Goal: Answer question/provide support: Share knowledge or assist other users

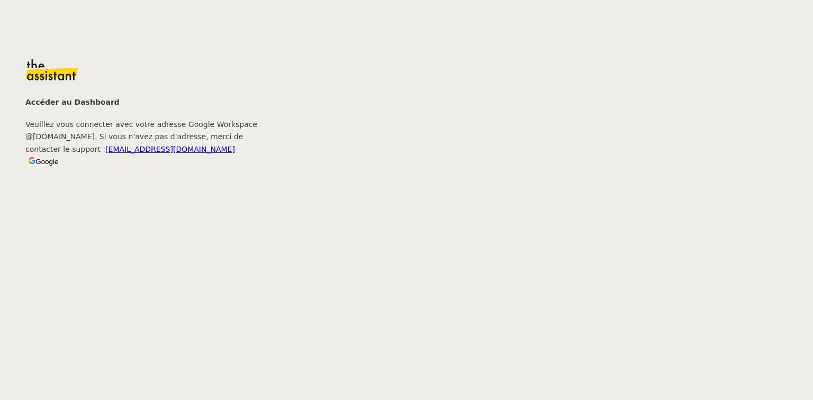
click at [61, 166] on button "Google" at bounding box center [43, 162] width 36 height 10
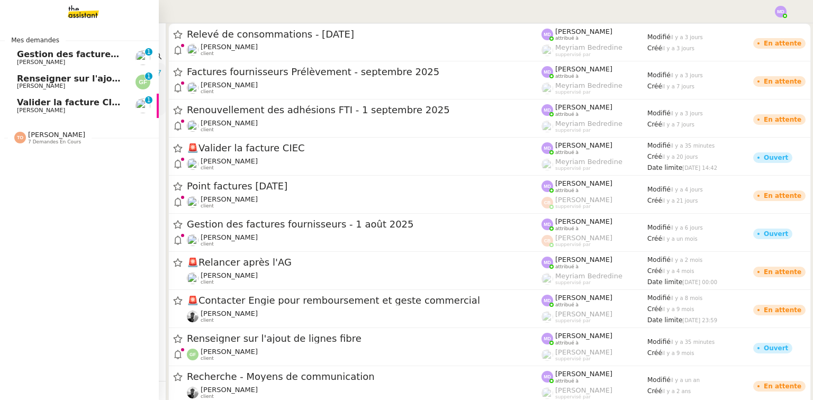
click at [46, 138] on span "Tatyana Orec" at bounding box center [56, 135] width 57 height 8
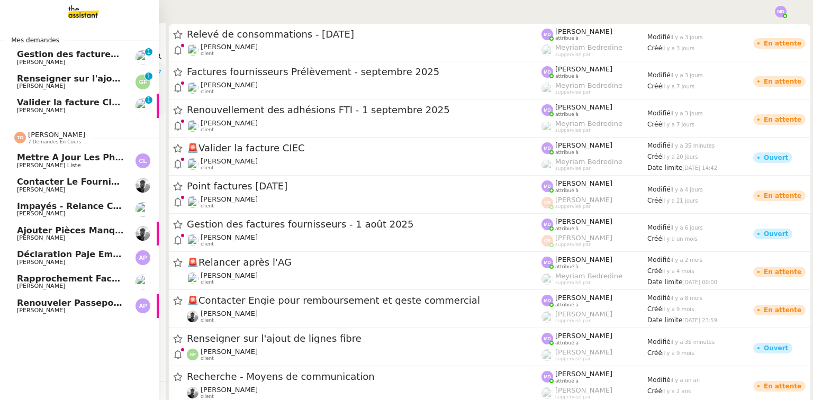
click at [66, 229] on span "Ajouter pièces manquantes dans le drive" at bounding box center [117, 230] width 200 height 10
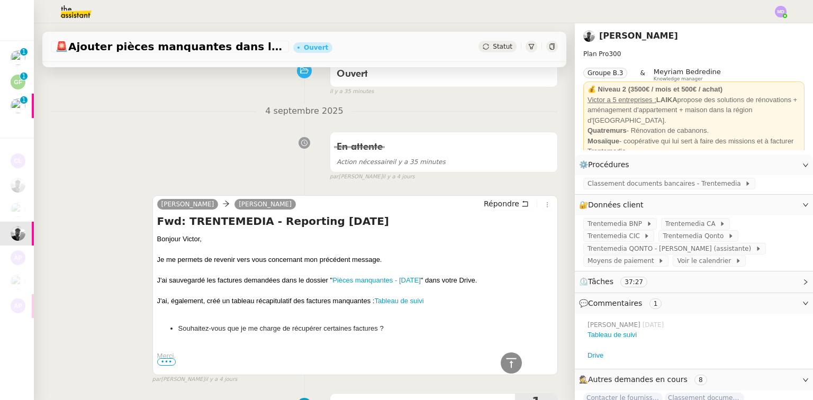
scroll to position [42, 0]
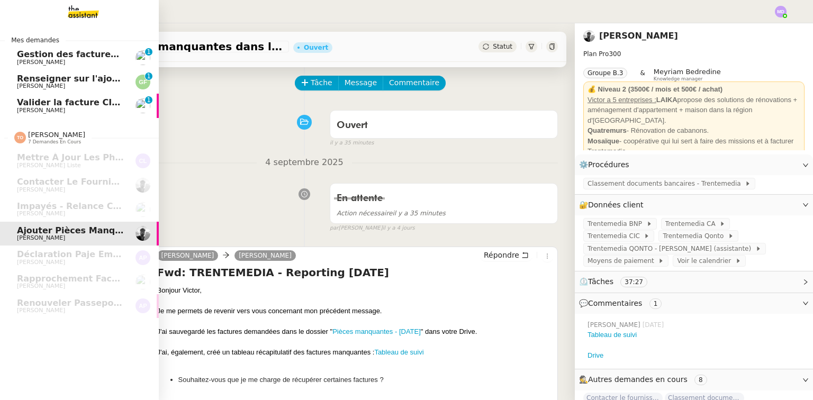
click at [75, 51] on span "Gestion des factures fournisseurs - 1 août 2025" at bounding box center [131, 54] width 228 height 10
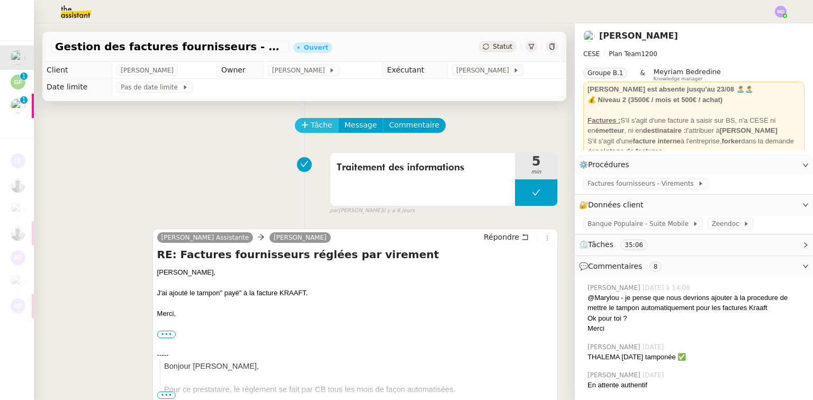
click at [301, 128] on icon at bounding box center [304, 124] width 7 height 7
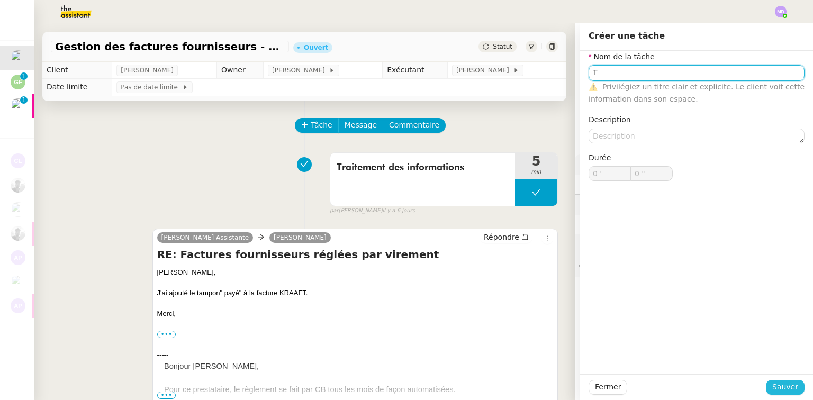
type input "T"
click at [768, 387] on button "Sauver" at bounding box center [785, 387] width 39 height 15
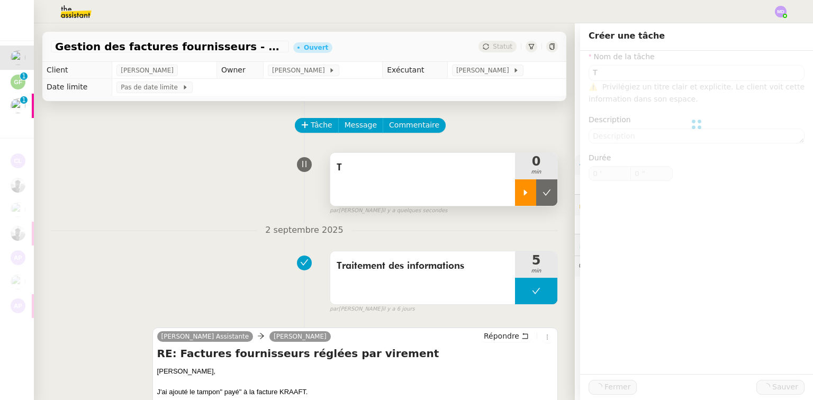
click at [517, 202] on div at bounding box center [525, 192] width 21 height 26
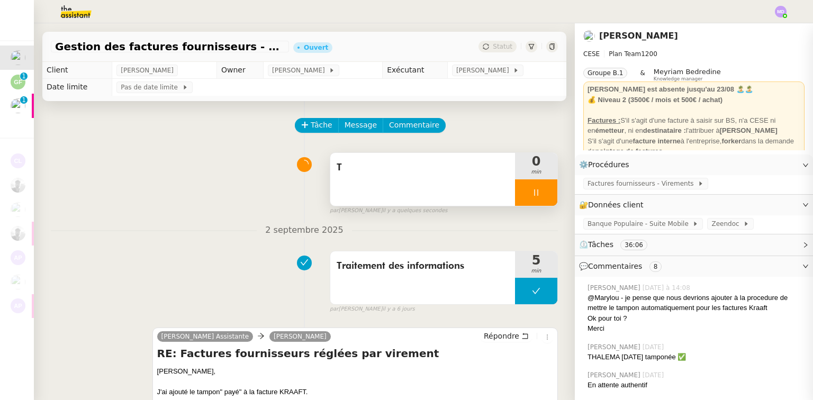
click at [472, 184] on div "T" at bounding box center [422, 179] width 185 height 53
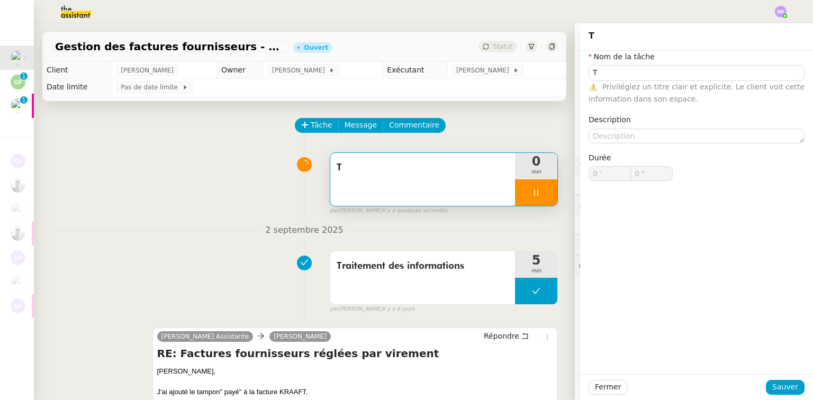
type input "T"
type input "0 '"
type input "1 ""
type input "T"
type input "0 '"
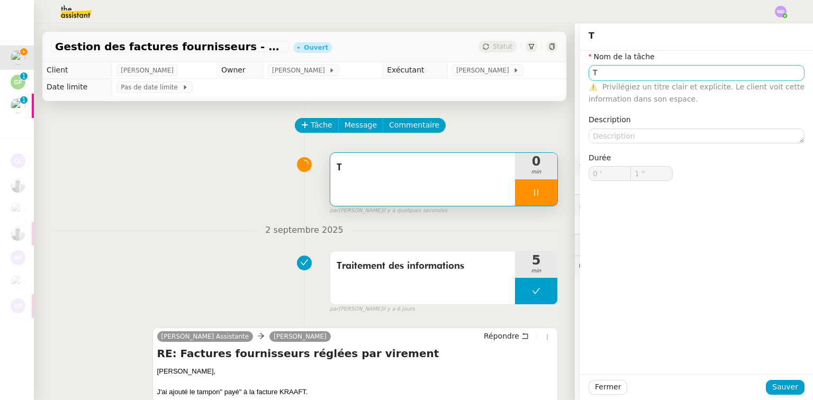
type input "1 ""
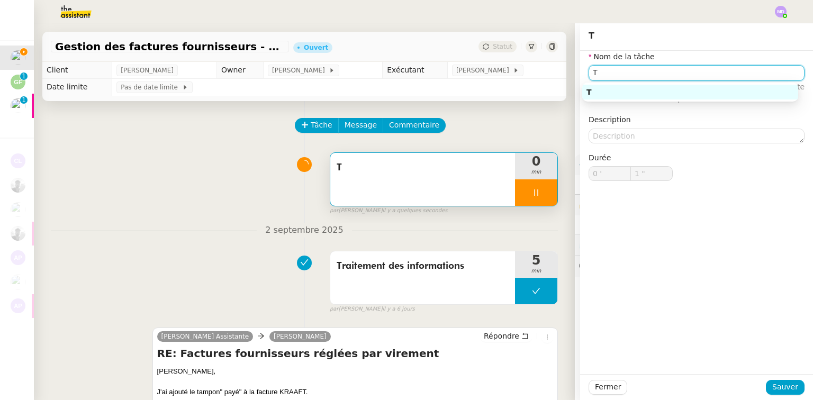
click at [631, 75] on input "T" at bounding box center [697, 72] width 216 height 15
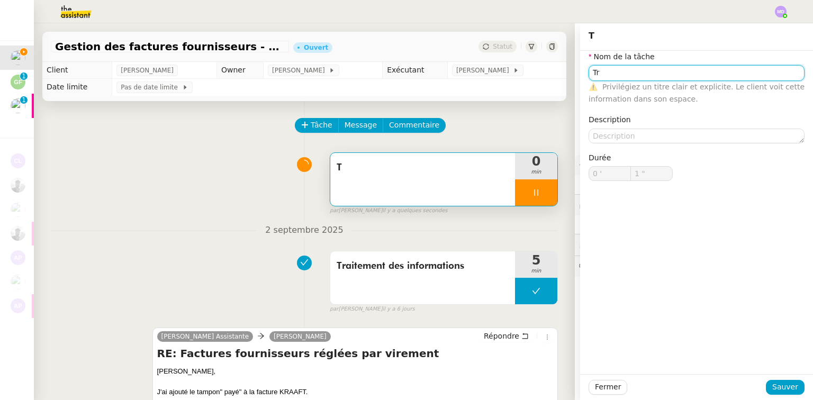
type input "Tra"
type input "2 ""
type input "Trait"
type input "3 ""
type input "Traitemet"
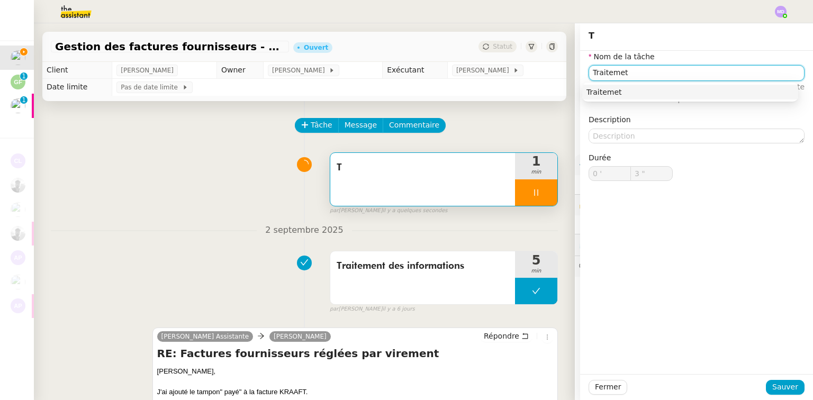
type input "4 ""
type input "Traitement des"
type input "5 ""
type input "Traitement des infrom"
type input "6 ""
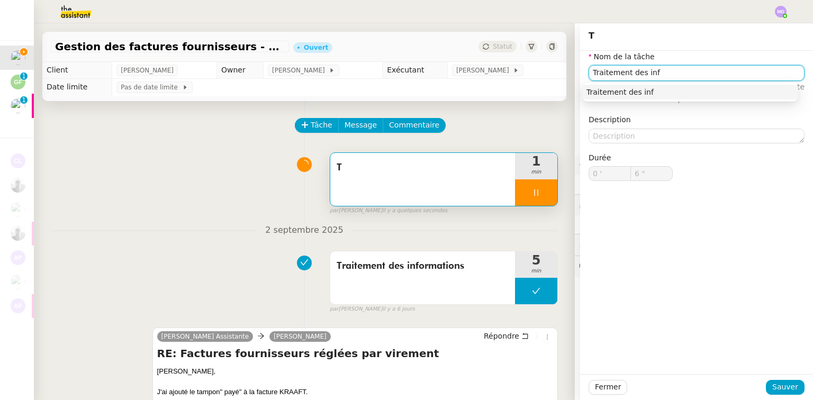
type input "Traitement des info"
type input "7 ""
type input "Traitement des informations"
click at [635, 91] on div "Traitement des informations" at bounding box center [689, 92] width 207 height 10
type input "10 ""
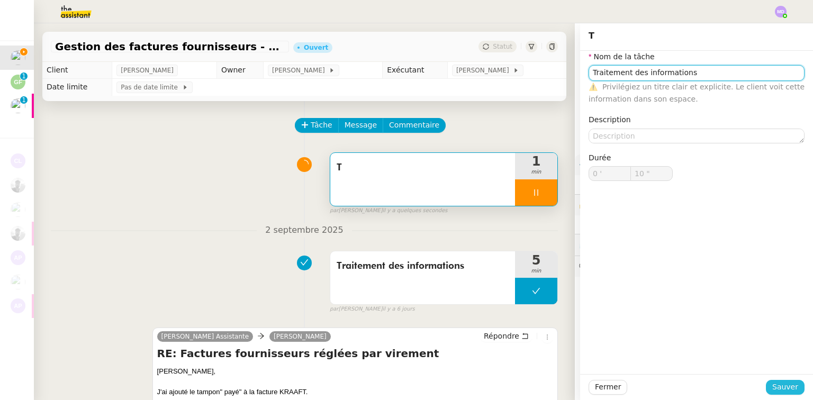
type input "Traitement des informations"
click at [782, 385] on span "Sauver" at bounding box center [785, 387] width 26 height 12
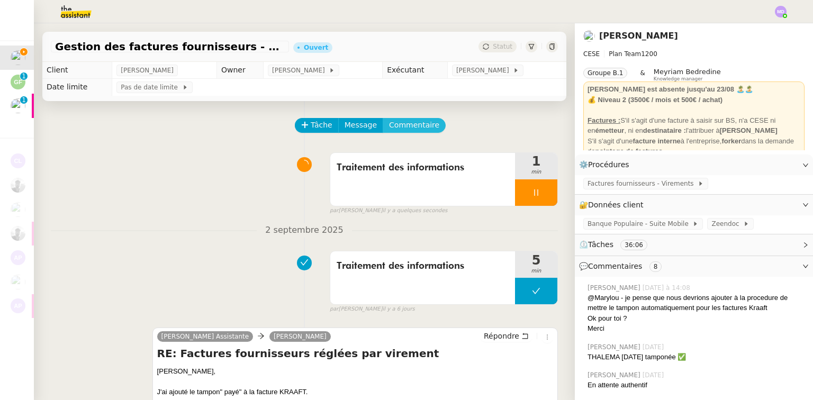
click at [398, 119] on button "Commentaire" at bounding box center [414, 125] width 63 height 15
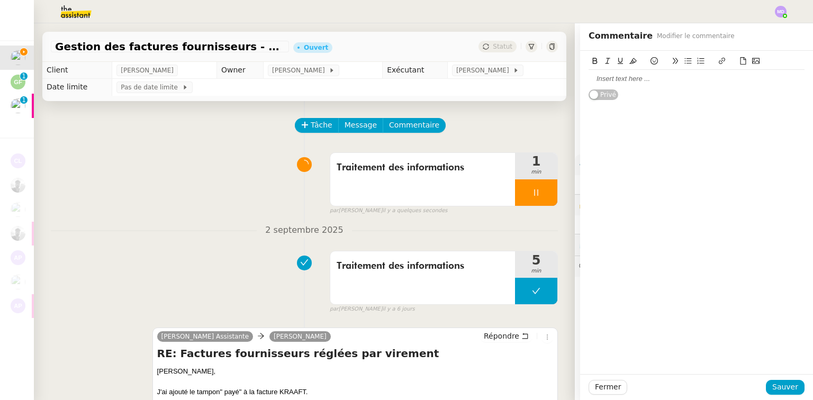
click at [616, 78] on div at bounding box center [697, 79] width 216 height 10
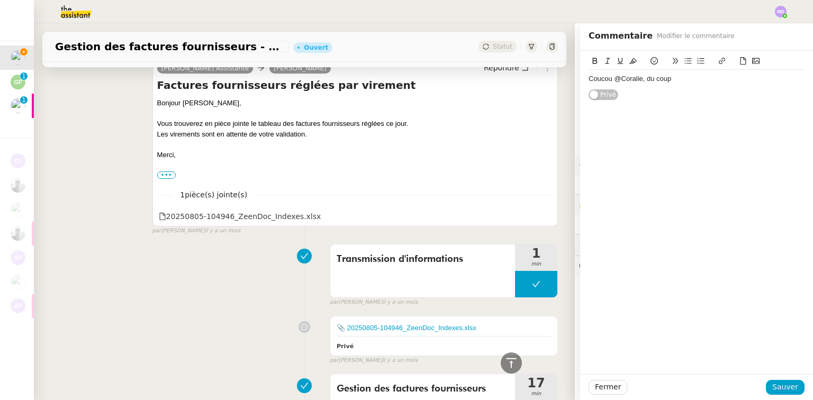
scroll to position [2289, 0]
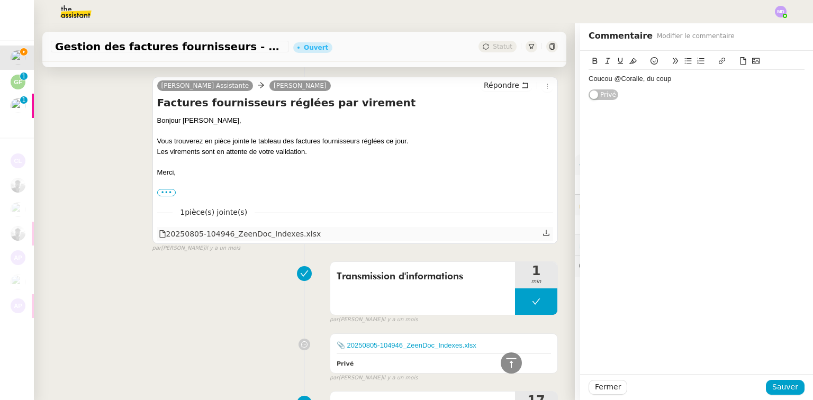
click at [542, 232] on icon at bounding box center [545, 232] width 7 height 7
click at [675, 76] on div "Coucou @Coralie, du coup" at bounding box center [697, 79] width 216 height 10
click at [754, 76] on div "Coucou @Coralie, de ce que je vois de l'historique" at bounding box center [697, 79] width 216 height 10
click at [589, 98] on div "Coucou @Coralie, de ce que je vois de l'historique les factures KRAAFT sont mal…" at bounding box center [697, 88] width 216 height 29
click at [642, 98] on div "Coucou @Coralie, de ce que je vois de l'historique les factures KRAAFT sont mal…" at bounding box center [697, 88] width 216 height 29
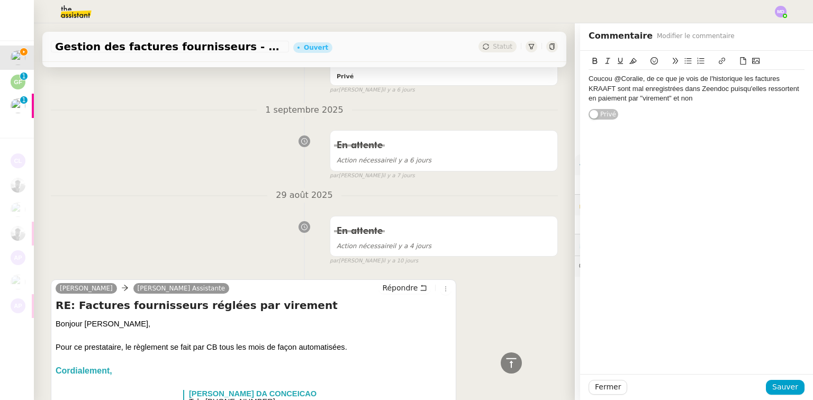
scroll to position [392, 0]
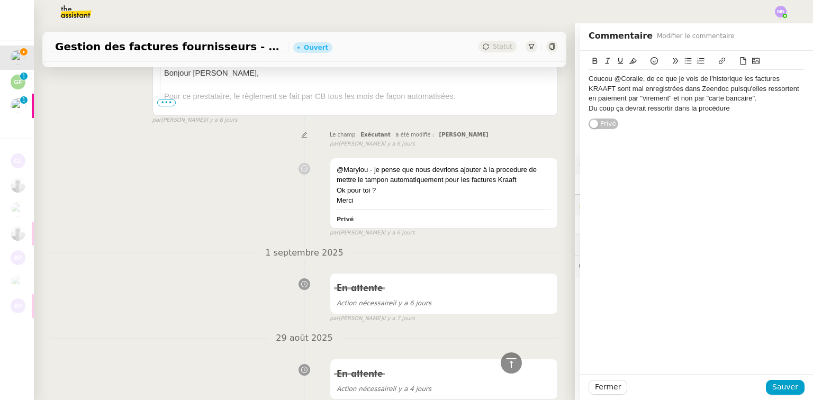
click at [795, 399] on div "Fermer Sauver" at bounding box center [696, 387] width 233 height 26
click at [792, 391] on button "Sauver" at bounding box center [785, 387] width 39 height 15
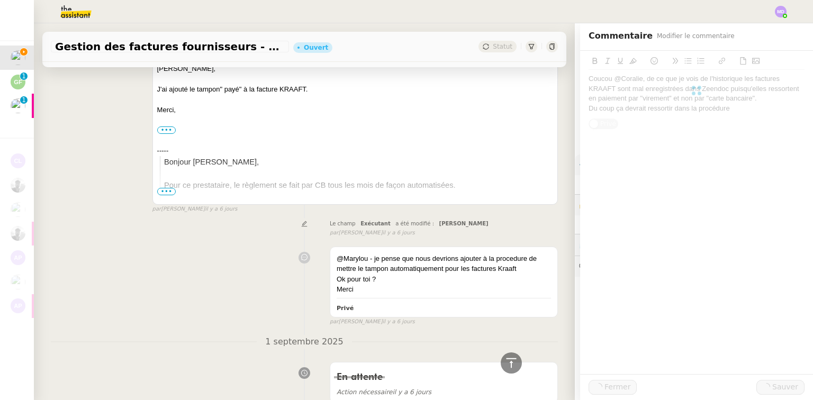
scroll to position [481, 0]
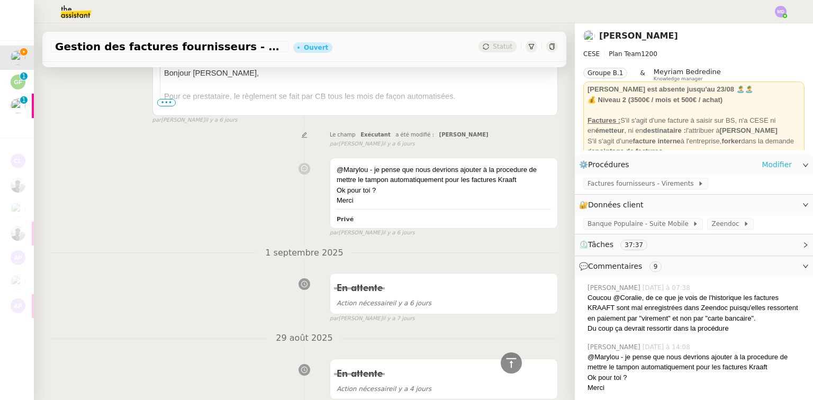
click at [775, 168] on link "Modifier" at bounding box center [777, 165] width 30 height 12
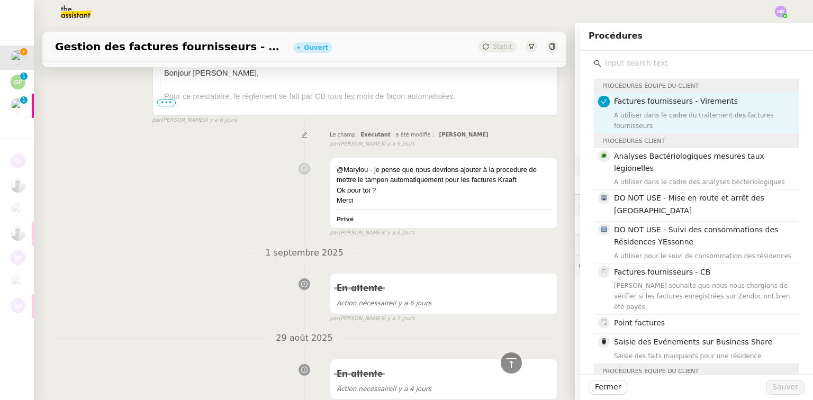
click at [685, 67] on input "text" at bounding box center [700, 63] width 198 height 14
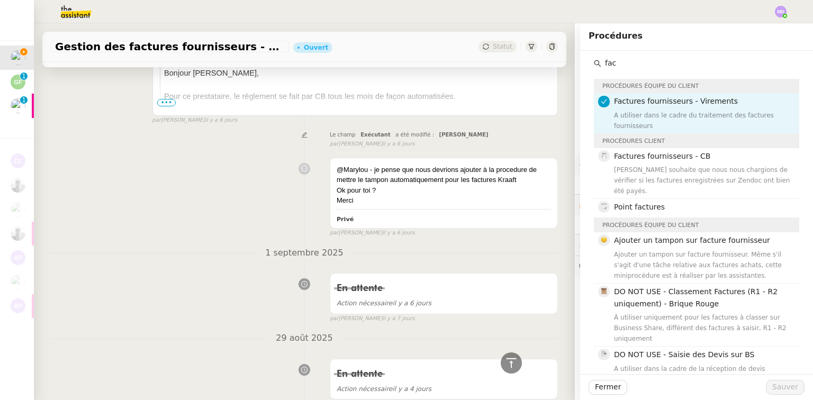
type input "fac"
click at [466, 146] on div "par Coralie B. il y a 6 jours" at bounding box center [444, 144] width 228 height 9
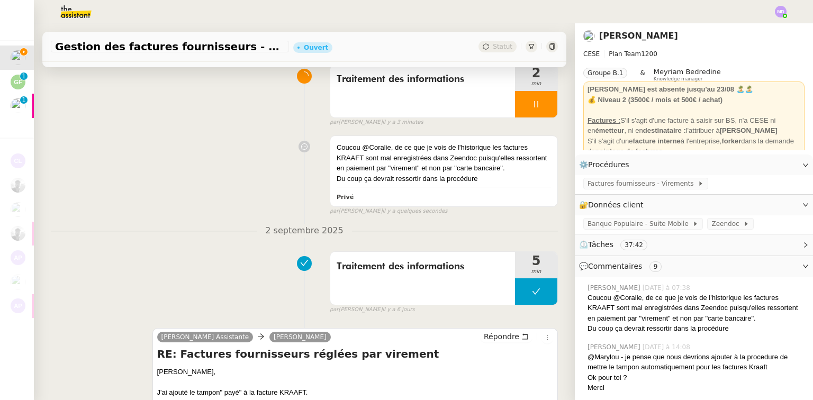
scroll to position [15, 0]
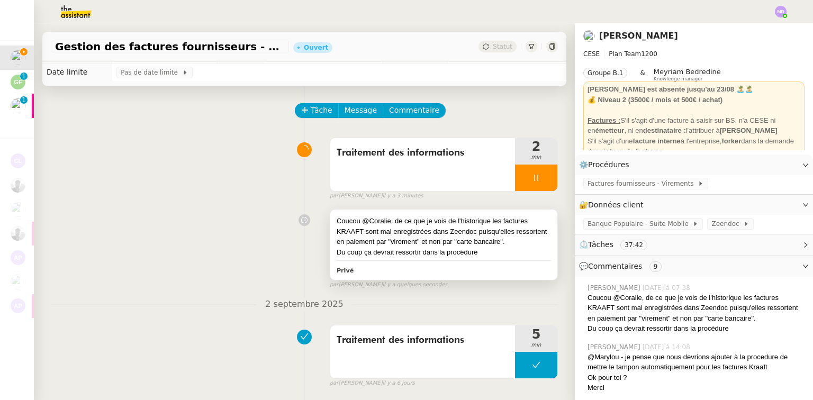
click at [437, 220] on div "Coucou @Coralie, de ce que je vois de l'historique les factures KRAAFT sont mal…" at bounding box center [444, 231] width 214 height 31
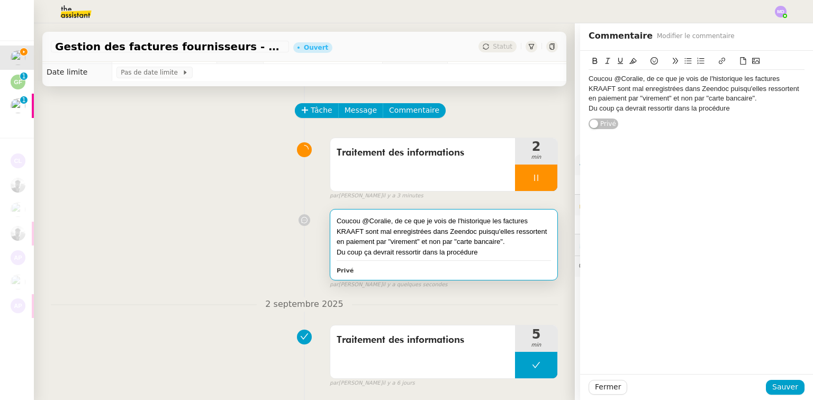
click at [618, 110] on div "Du coup ça devrait ressortir dans la procédure" at bounding box center [697, 109] width 216 height 10
drag, startPoint x: 613, startPoint y: 108, endPoint x: 620, endPoint y: 110, distance: 7.6
click at [620, 110] on div "Du coup ça devrait ressortir dans la procédure" at bounding box center [697, 109] width 216 height 10
click at [667, 109] on div "Du coup ces factures devraitent ressortir dans la procédure" at bounding box center [697, 109] width 216 height 10
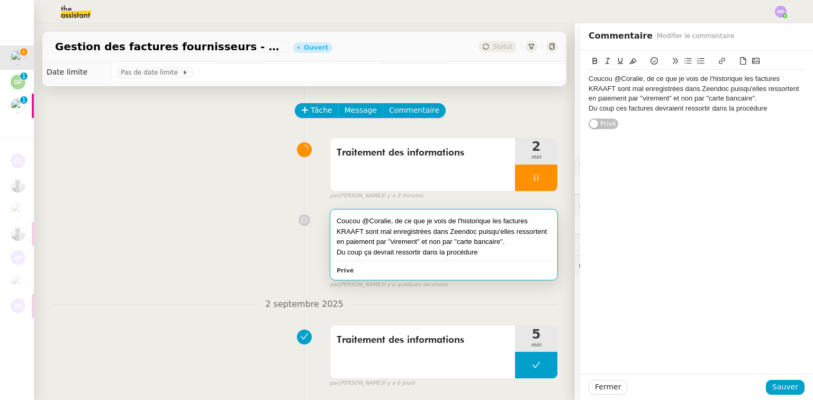
click at [762, 104] on div "Du coup ces factures devraient ressortir dans la procédure" at bounding box center [697, 109] width 216 height 10
click at [779, 384] on span "Sauver" at bounding box center [785, 387] width 26 height 12
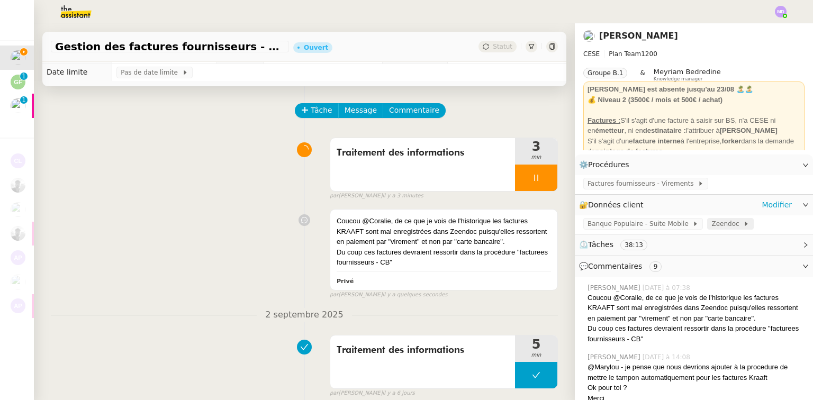
click at [716, 222] on span "Zeendoc" at bounding box center [727, 224] width 32 height 11
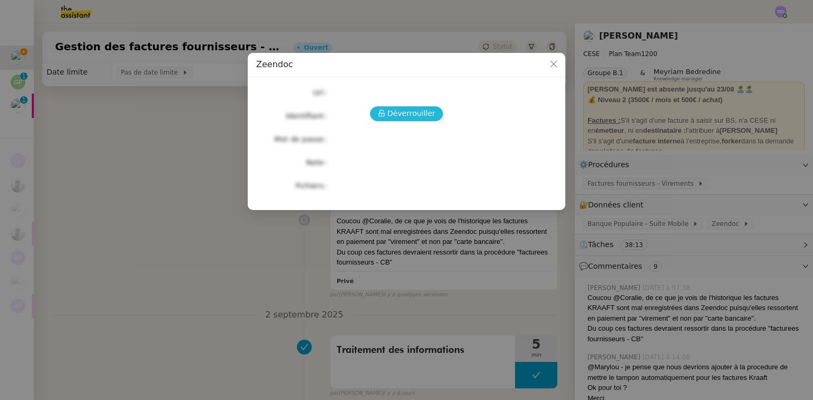
click at [429, 112] on span "Déverrouiller" at bounding box center [411, 113] width 48 height 12
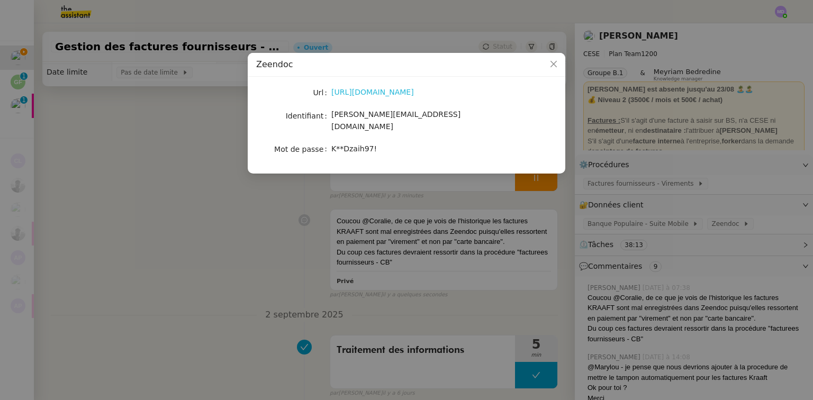
click at [387, 92] on link "https://armoires.zeendoc.com/_Login/Login.php" at bounding box center [372, 92] width 83 height 8
drag, startPoint x: 275, startPoint y: 243, endPoint x: 385, endPoint y: 243, distance: 110.6
click at [277, 243] on nz-modal-container "Zeendoc Url https://armoires.zeendoc.com/_Login/Login.php Identifiant camille.a…" at bounding box center [406, 200] width 813 height 400
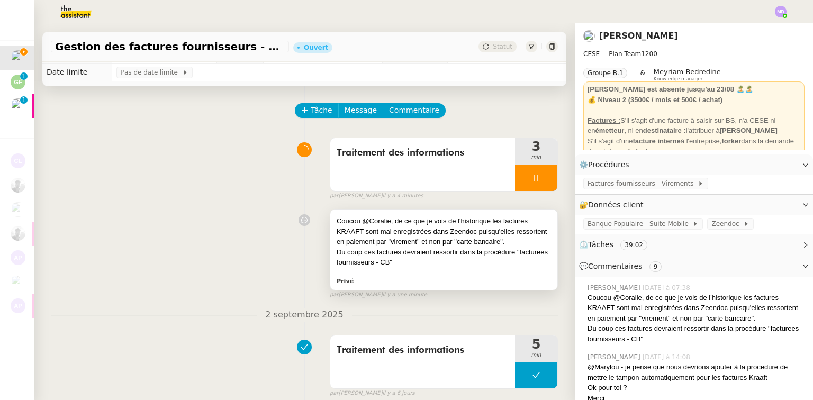
click at [512, 241] on div "Coucou @Coralie, de ce que je vois de l'historique les factures KRAAFT sont mal…" at bounding box center [444, 231] width 214 height 31
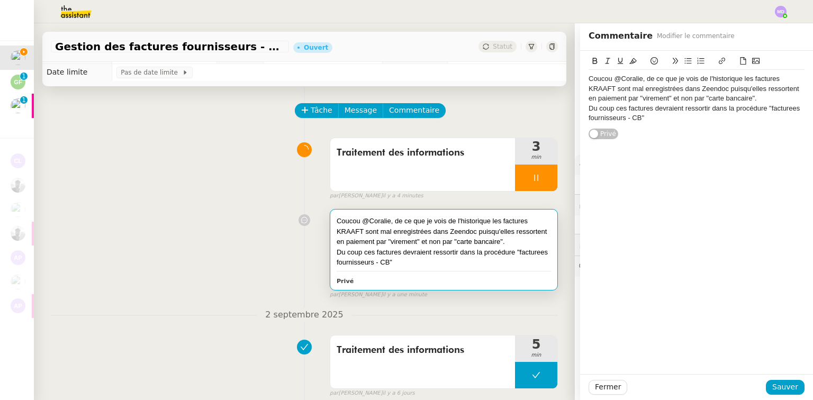
click at [789, 110] on div "Du coup ces factures devraient ressortir dans la procédure "facturees fournisse…" at bounding box center [697, 114] width 216 height 20
click at [641, 118] on div "Du coup ces factures devraient ressortir dans la procédure "factures fournisseu…" at bounding box center [697, 114] width 216 height 20
click at [768, 119] on div "Du coup ces factures devraient ressortir dans la procédure "factures fournisseu…" at bounding box center [697, 118] width 216 height 29
click at [0, 0] on lt-strong "egistrées" at bounding box center [0, 0] width 0 height 0
click at [666, 132] on div "Du coup ces factures devraient ressortir dans la procédure "factures fournisseu…" at bounding box center [697, 118] width 216 height 29
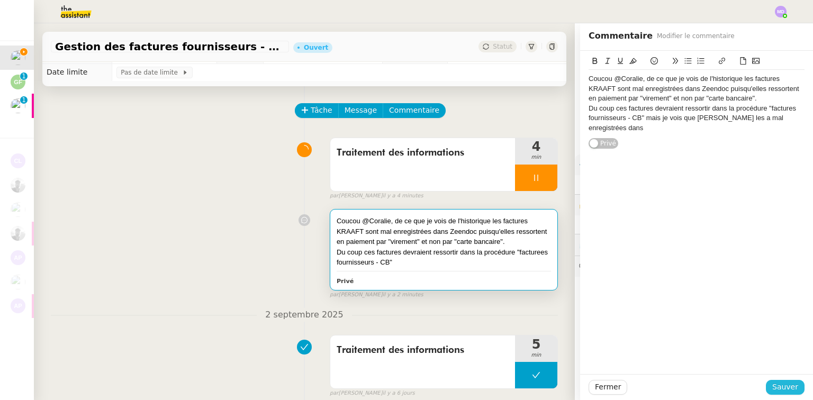
drag, startPoint x: 782, startPoint y: 387, endPoint x: 632, endPoint y: 284, distance: 182.3
click at [779, 386] on span "Sauver" at bounding box center [785, 387] width 26 height 12
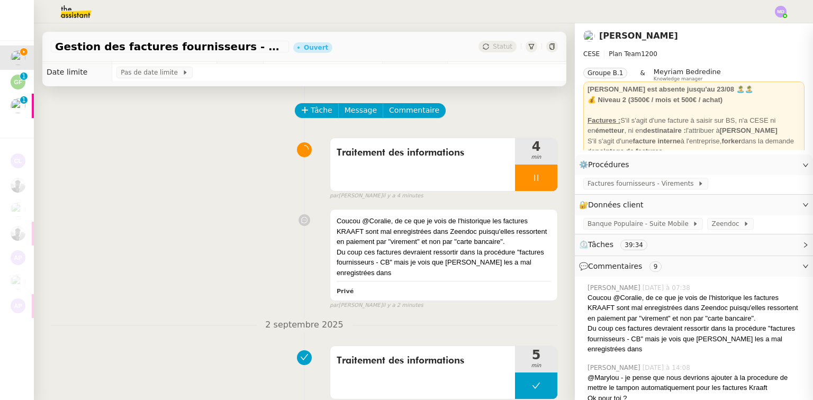
click at [540, 197] on div "par Marylou D. il y a 4 minutes" at bounding box center [444, 196] width 228 height 9
click at [537, 176] on div at bounding box center [536, 178] width 42 height 26
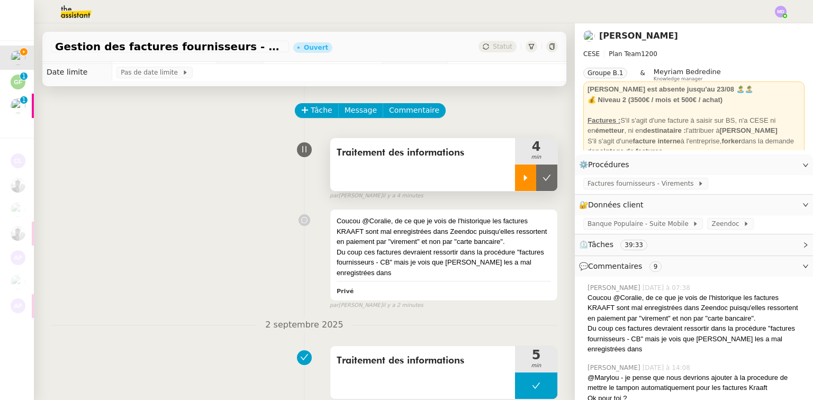
click at [542, 176] on icon at bounding box center [546, 178] width 8 height 8
